Goal: Navigation & Orientation: Go to known website

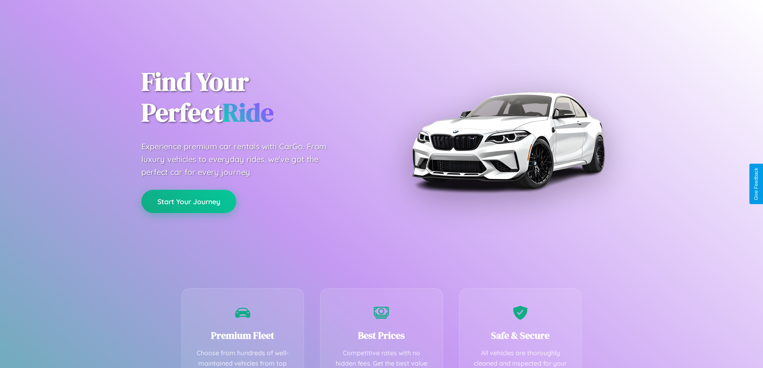
click at [189, 201] on button "Start Your Journey" at bounding box center [188, 201] width 95 height 23
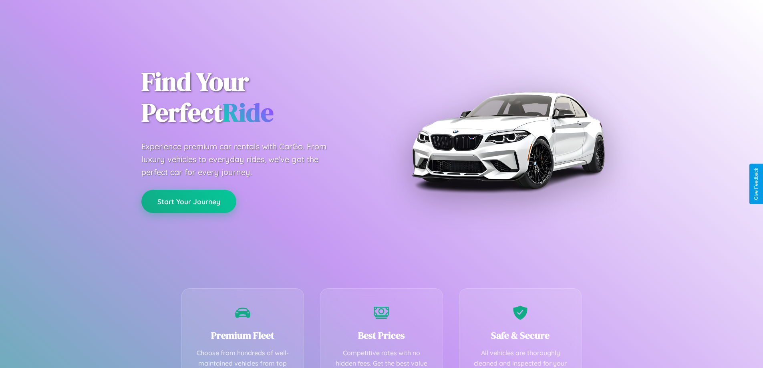
click at [189, 201] on button "Start Your Journey" at bounding box center [188, 201] width 95 height 23
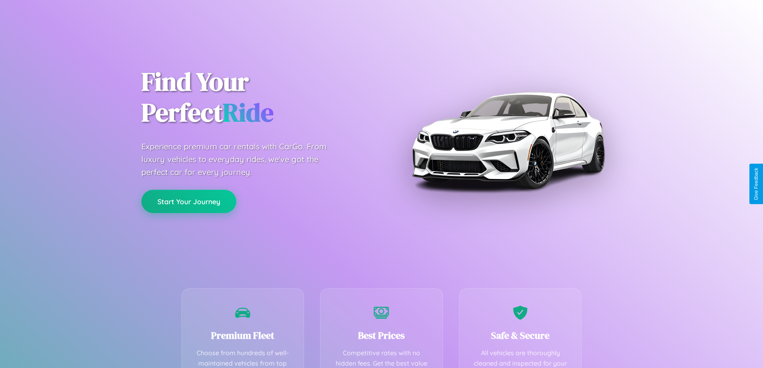
click at [189, 201] on button "Start Your Journey" at bounding box center [188, 201] width 95 height 23
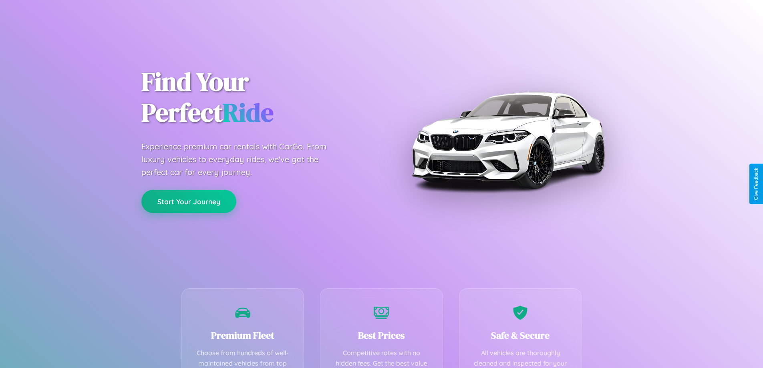
click at [189, 201] on button "Start Your Journey" at bounding box center [188, 201] width 95 height 23
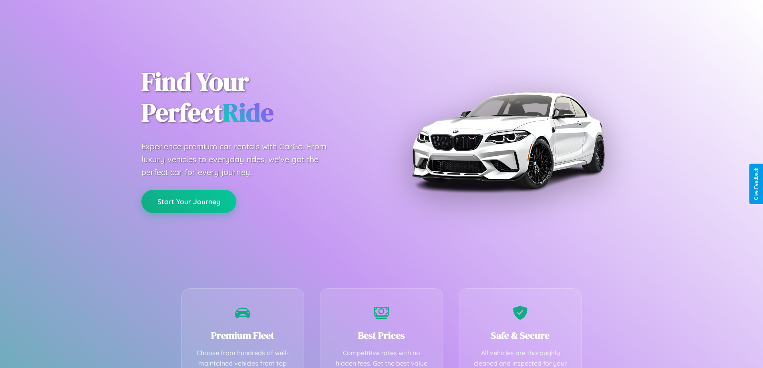
click at [189, 201] on button "Start Your Journey" at bounding box center [188, 201] width 95 height 23
